Goal: Download file/media

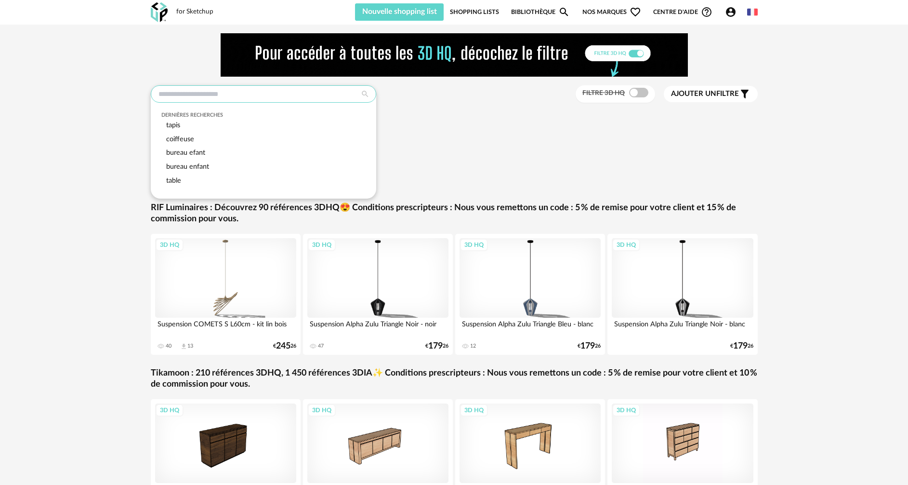
click at [240, 90] on input "text" at bounding box center [263, 93] width 225 height 17
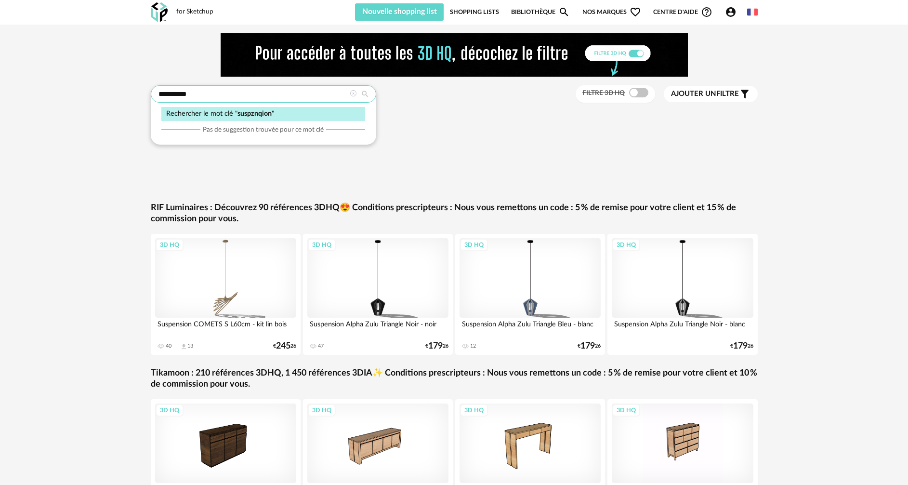
type input "**********"
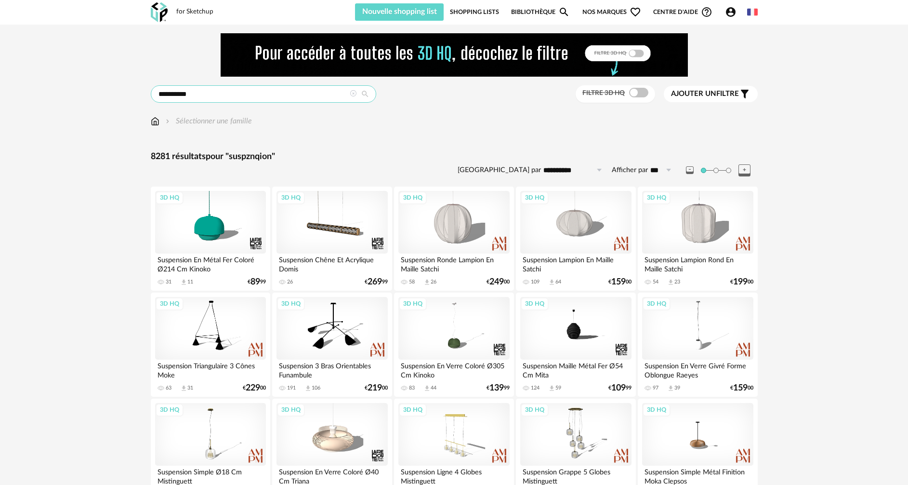
drag, startPoint x: 195, startPoint y: 97, endPoint x: 174, endPoint y: 102, distance: 21.3
click at [174, 102] on input "**********" at bounding box center [263, 93] width 225 height 17
click at [172, 95] on input "**********" at bounding box center [263, 93] width 225 height 17
click at [175, 95] on input "**********" at bounding box center [263, 93] width 225 height 17
click at [183, 94] on input "**********" at bounding box center [263, 93] width 225 height 17
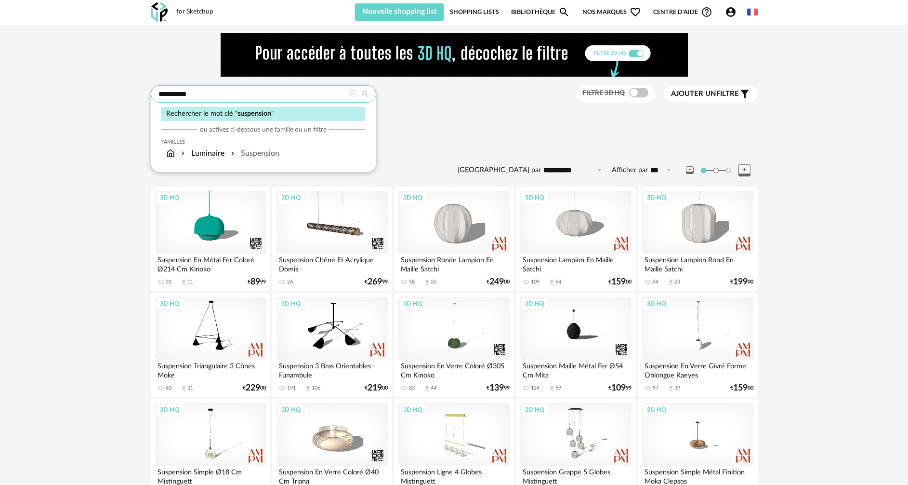
type input "**********"
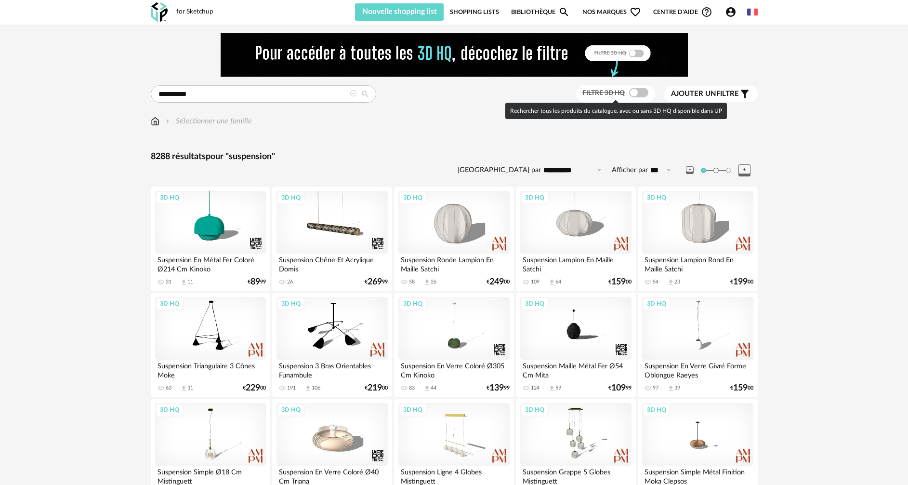
click at [641, 94] on span at bounding box center [638, 93] width 19 height 10
click at [638, 93] on span at bounding box center [638, 93] width 19 height 10
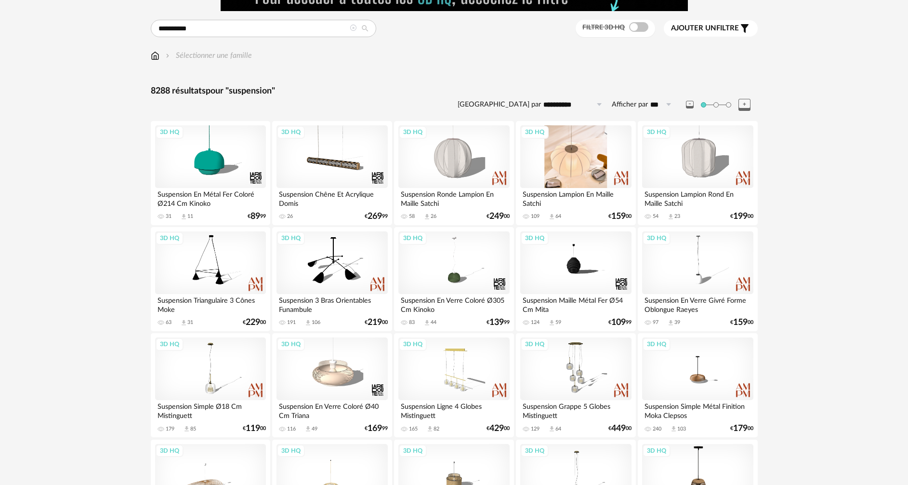
scroll to position [7, 0]
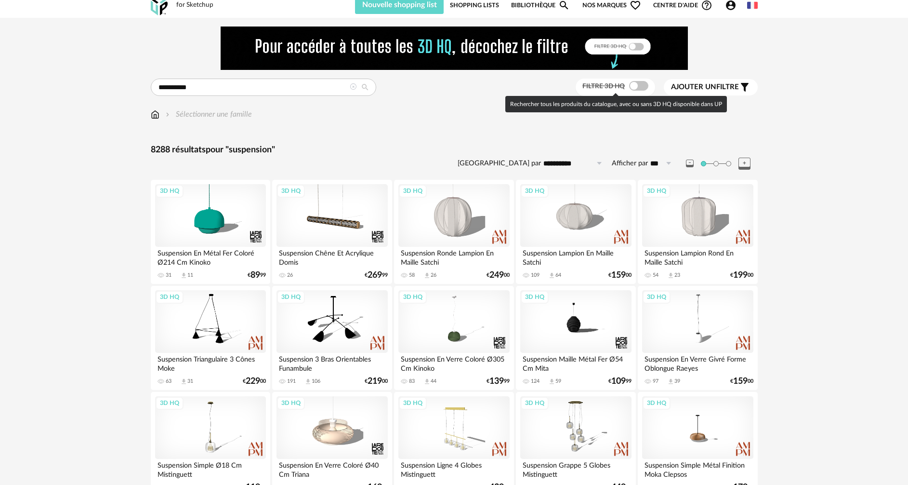
click at [638, 84] on span at bounding box center [638, 86] width 19 height 10
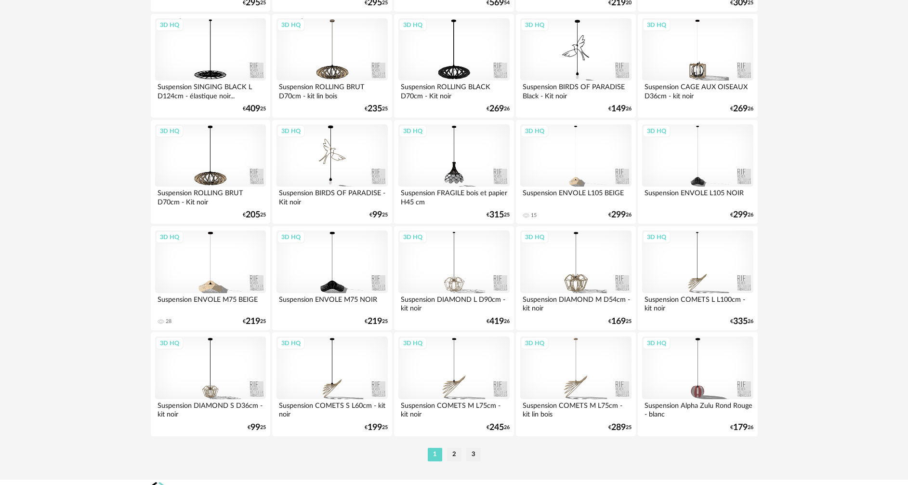
scroll to position [1886, 0]
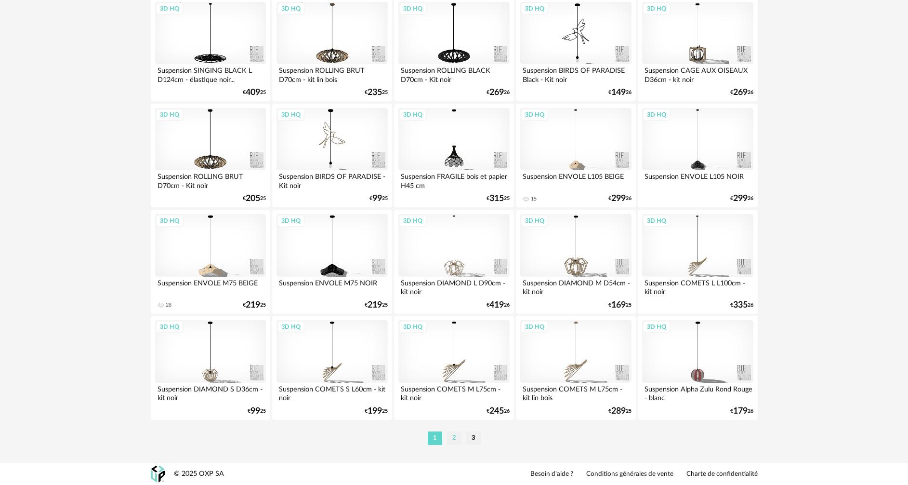
click at [454, 438] on li "2" at bounding box center [454, 437] width 14 height 13
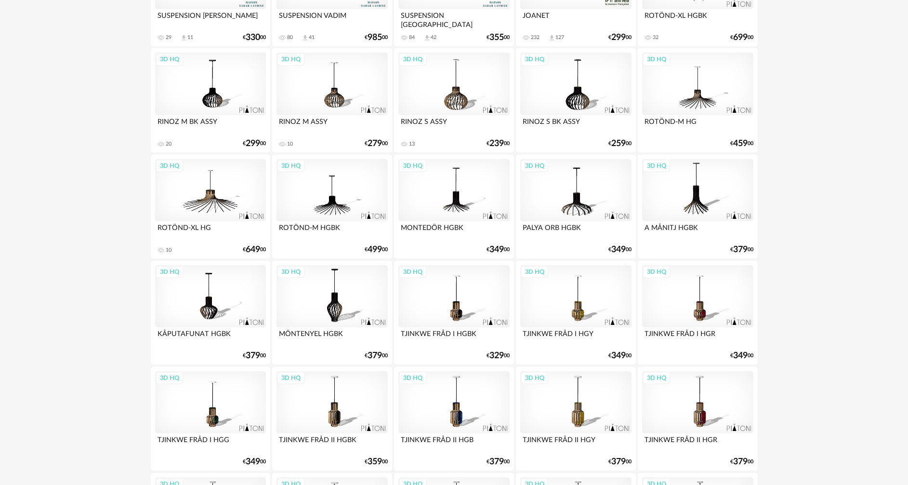
scroll to position [385, 0]
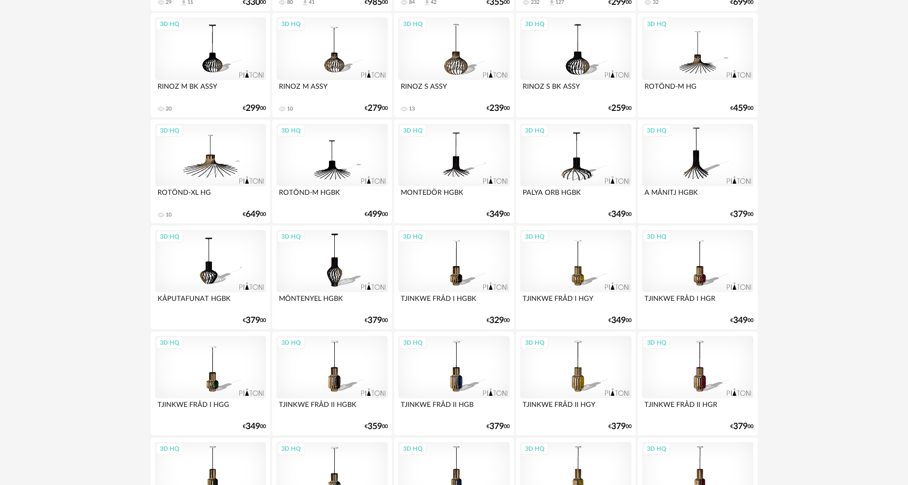
click at [199, 160] on div "3D HQ" at bounding box center [210, 155] width 111 height 63
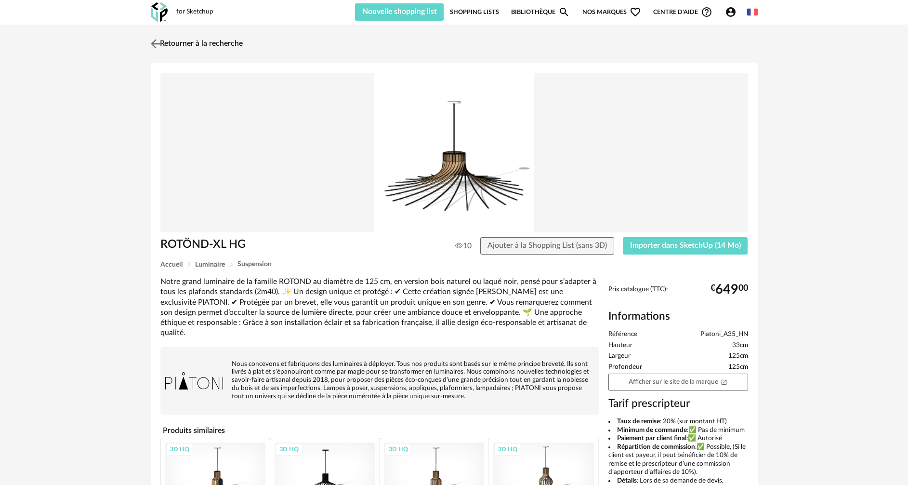
click at [154, 42] on img at bounding box center [155, 44] width 14 height 14
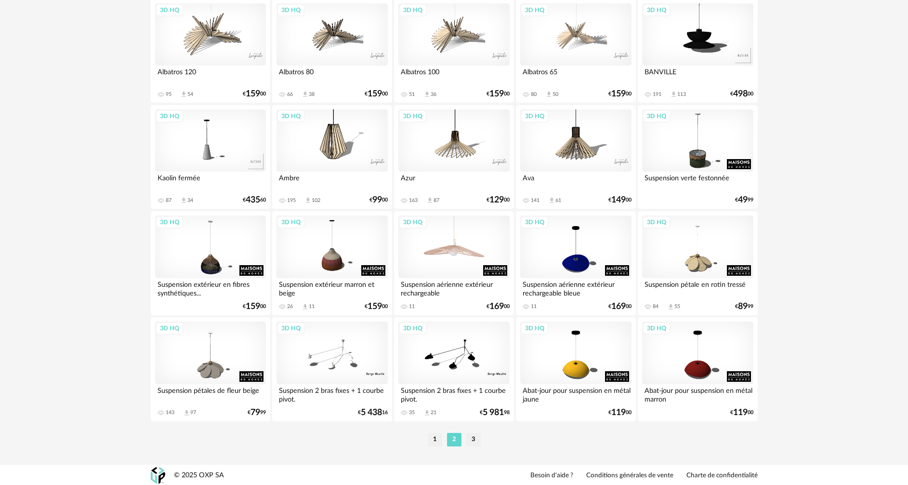
scroll to position [1886, 0]
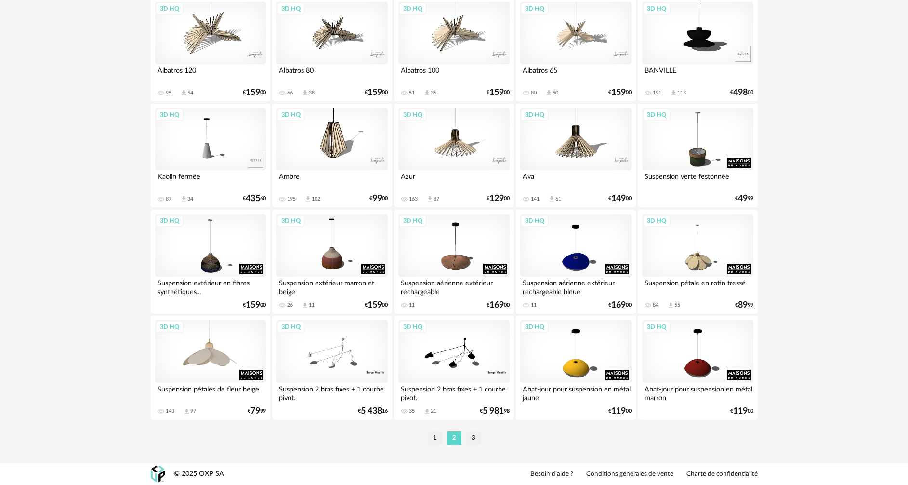
click at [224, 358] on div "3D HQ" at bounding box center [210, 351] width 111 height 63
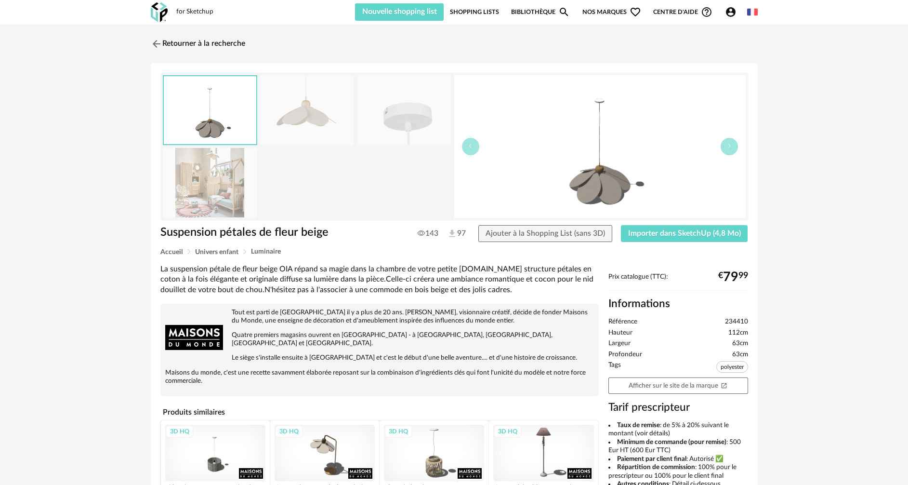
click at [216, 193] on img at bounding box center [209, 182] width 93 height 69
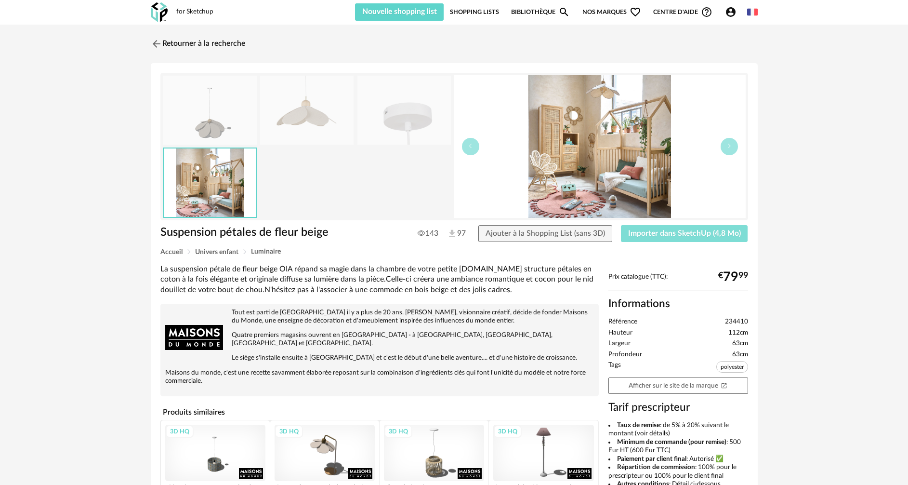
click at [655, 239] on button "Importer dans SketchUp (4,8 Mo)" at bounding box center [684, 233] width 127 height 17
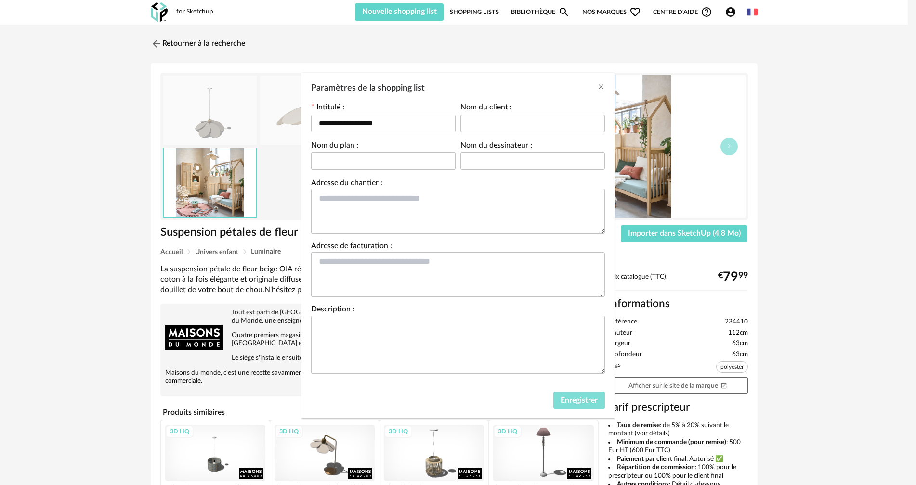
click at [574, 392] on button "Enregistrer" at bounding box center [580, 400] width 52 height 17
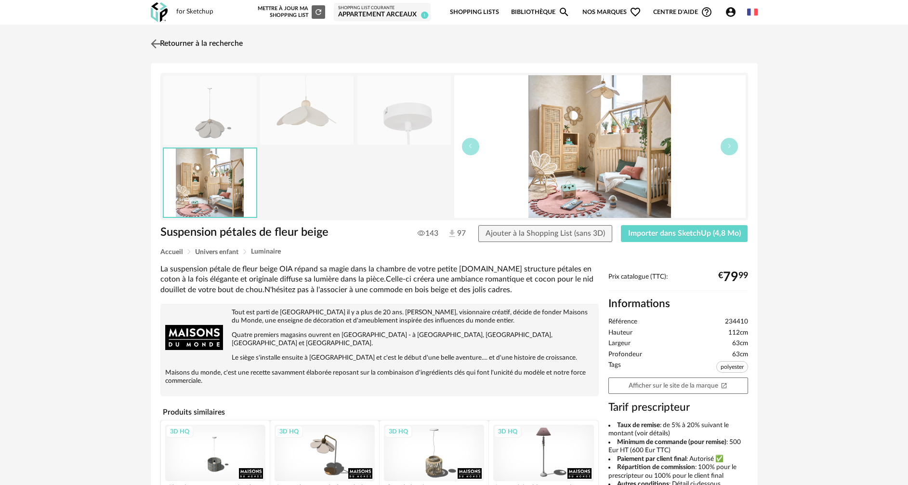
click at [155, 44] on img at bounding box center [155, 44] width 14 height 14
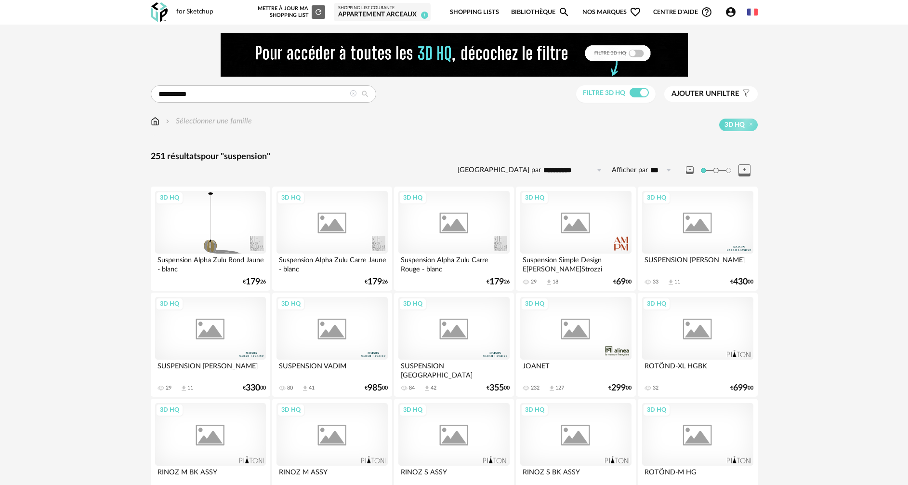
scroll to position [1886, 0]
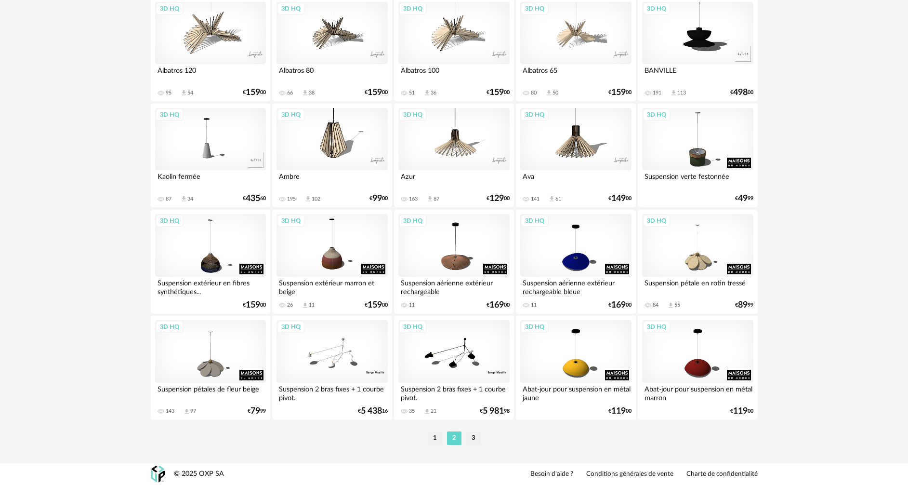
click at [457, 142] on div "3D HQ" at bounding box center [453, 139] width 111 height 63
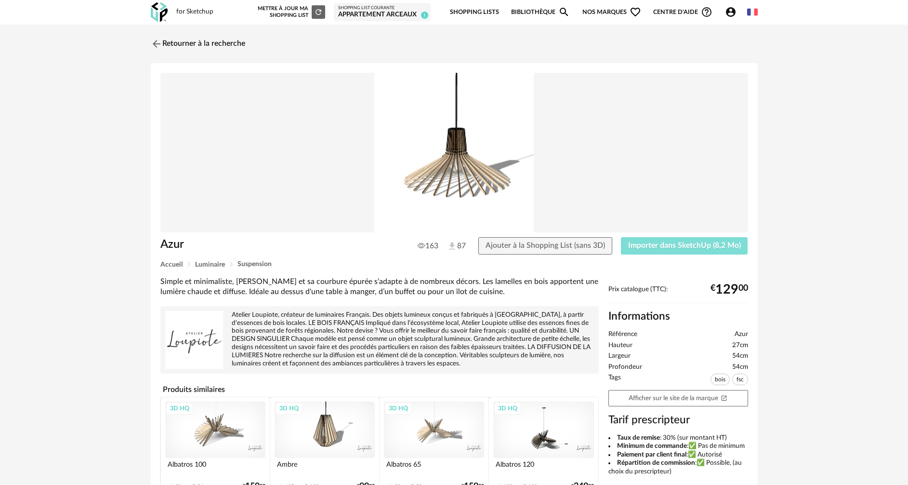
click at [653, 248] on span "Importer dans SketchUp (8,2 Mo)" at bounding box center [684, 245] width 113 height 8
click at [159, 43] on img at bounding box center [155, 44] width 14 height 14
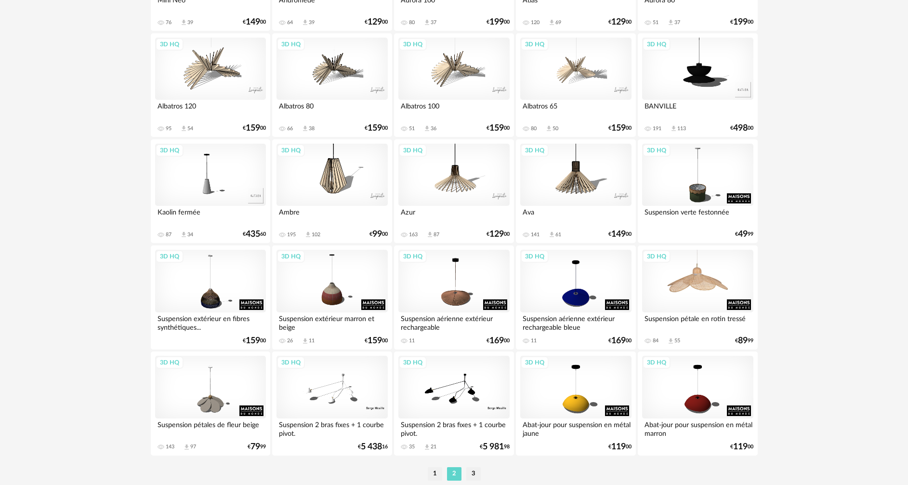
scroll to position [1886, 0]
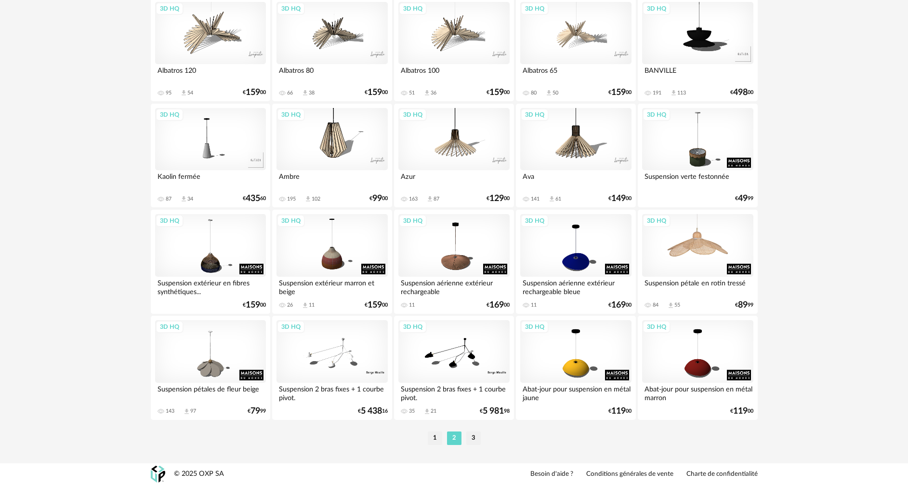
click at [697, 250] on div "3D HQ" at bounding box center [697, 245] width 111 height 63
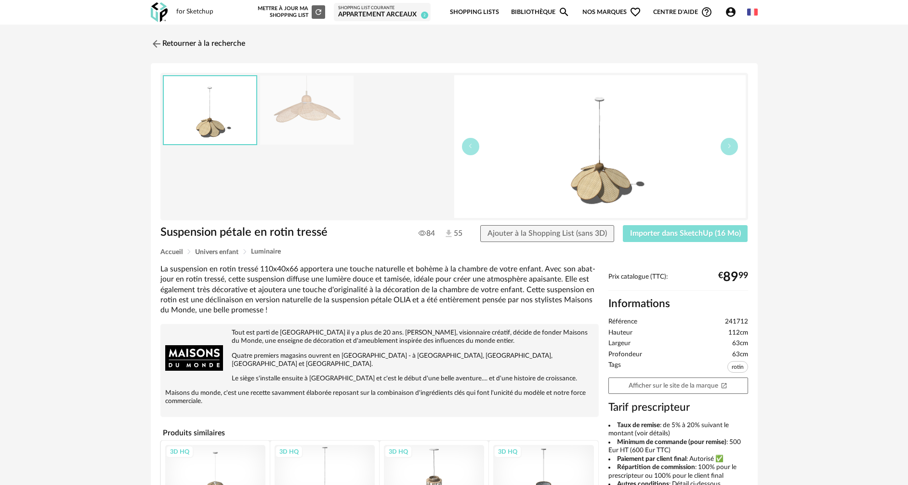
click at [646, 234] on span "Importer dans SketchUp (16 Mo)" at bounding box center [685, 233] width 111 height 8
click at [157, 45] on img at bounding box center [155, 44] width 14 height 14
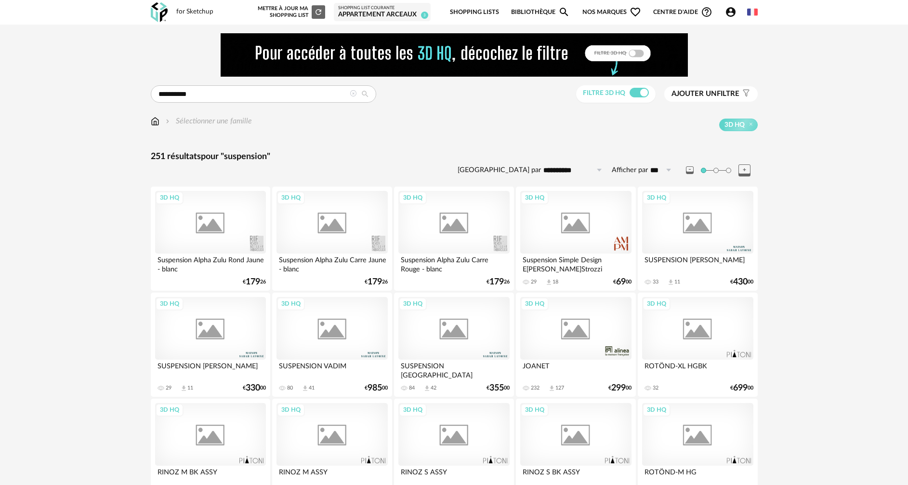
scroll to position [1886, 0]
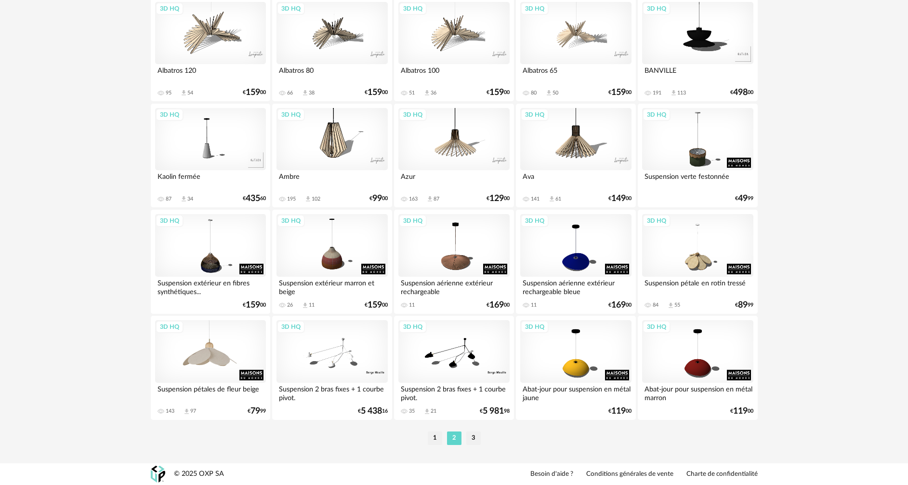
click at [193, 353] on div "3D HQ" at bounding box center [210, 351] width 111 height 63
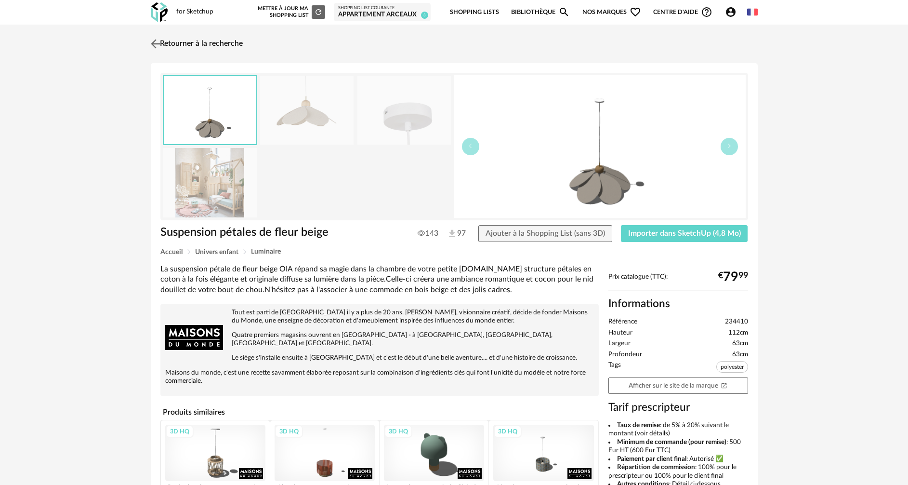
click at [153, 41] on img at bounding box center [155, 44] width 14 height 14
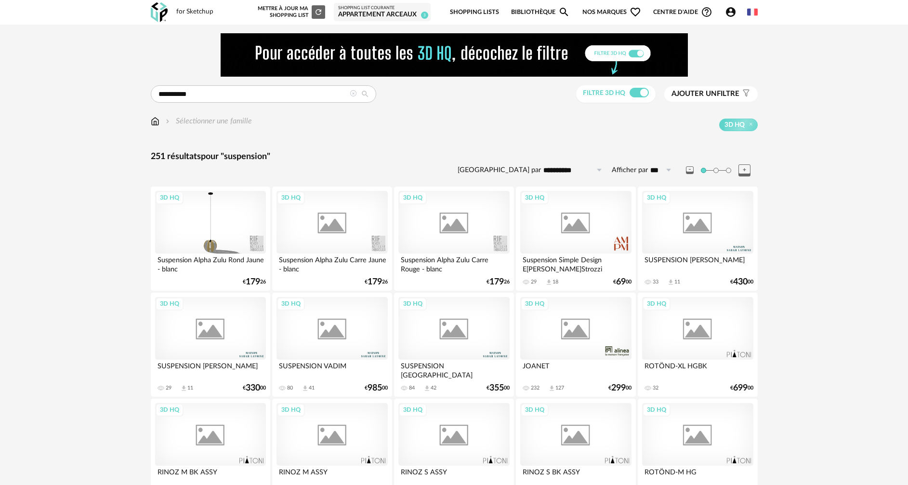
scroll to position [1886, 0]
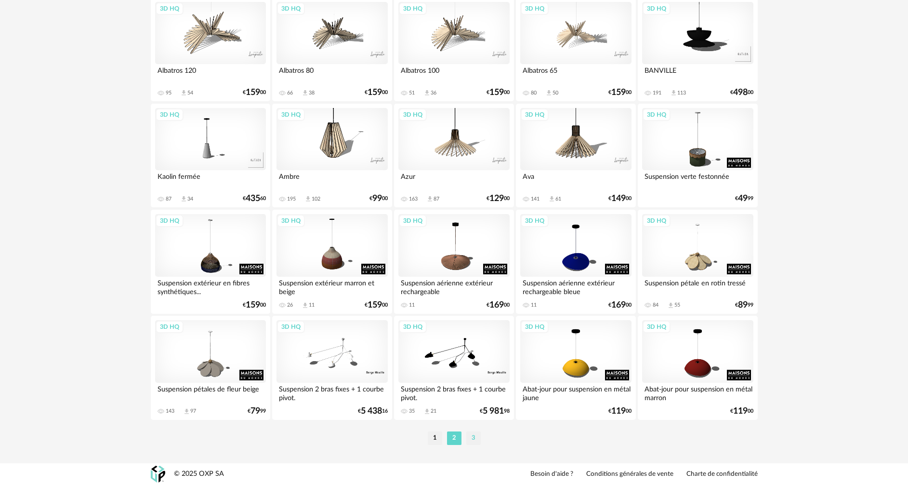
click at [472, 441] on li "3" at bounding box center [473, 437] width 14 height 13
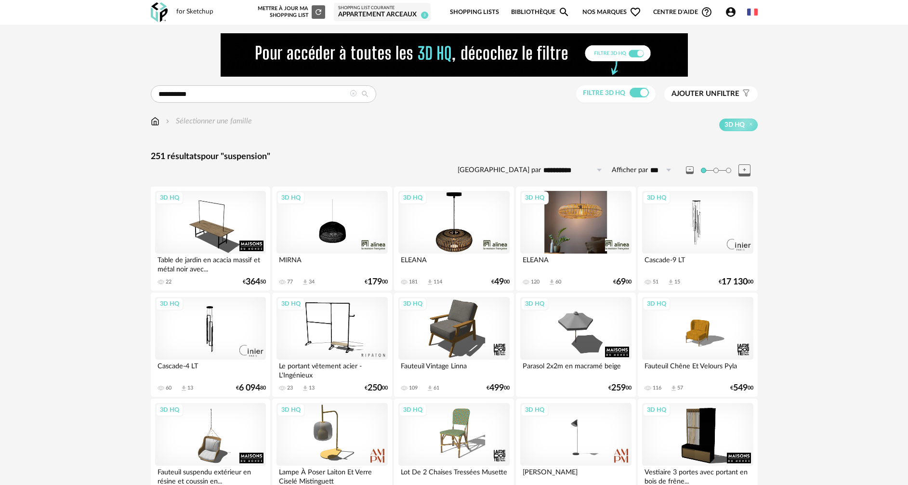
click at [576, 223] on div "3D HQ" at bounding box center [575, 222] width 111 height 63
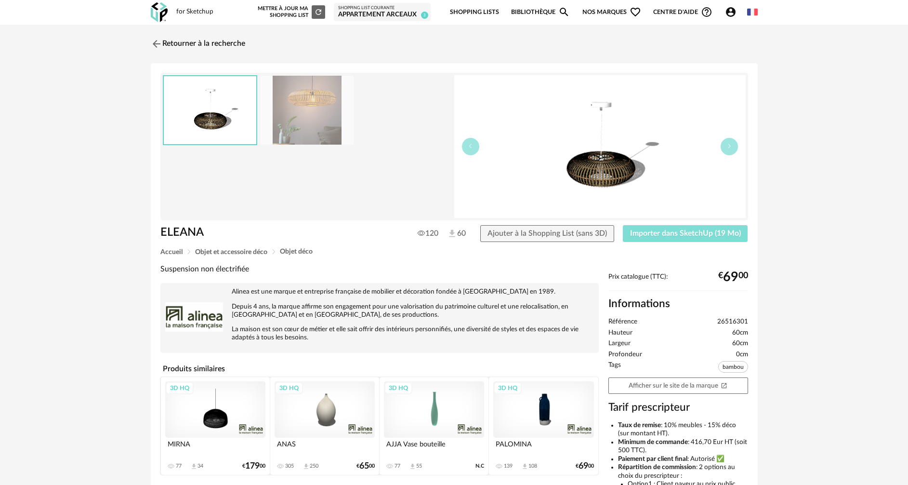
click at [646, 236] on span "Importer dans SketchUp (19 Mo)" at bounding box center [685, 233] width 111 height 8
